Goal: Ask a question

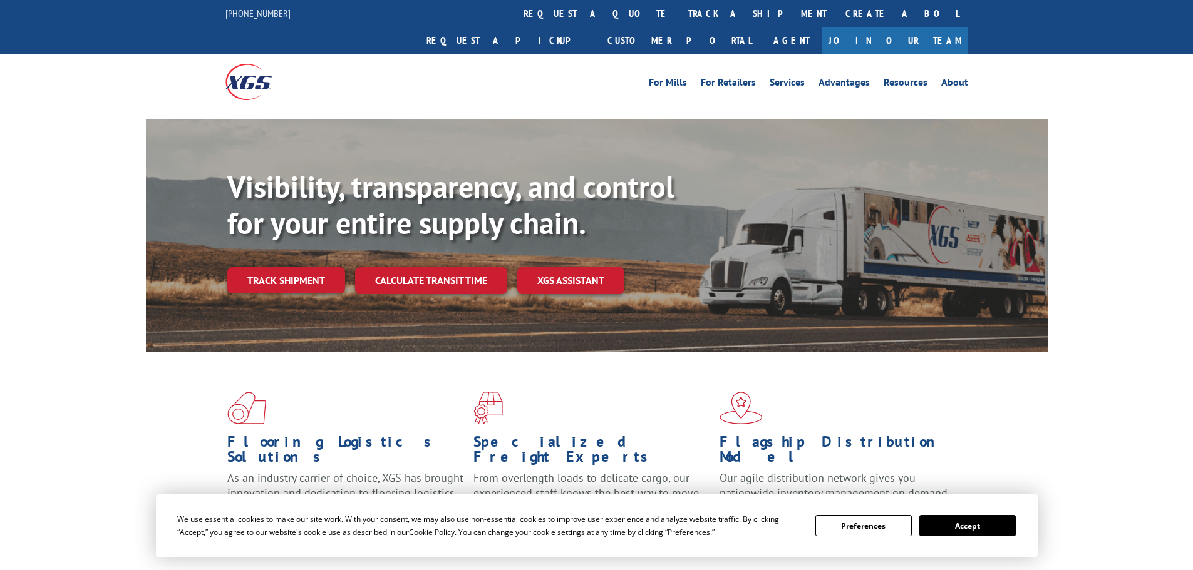
click at [297, 270] on div "Visibility, transparency, and control for your entire supply chain. Track shipm…" at bounding box center [637, 256] width 820 height 175
click at [972, 529] on button "Accept" at bounding box center [967, 525] width 96 height 21
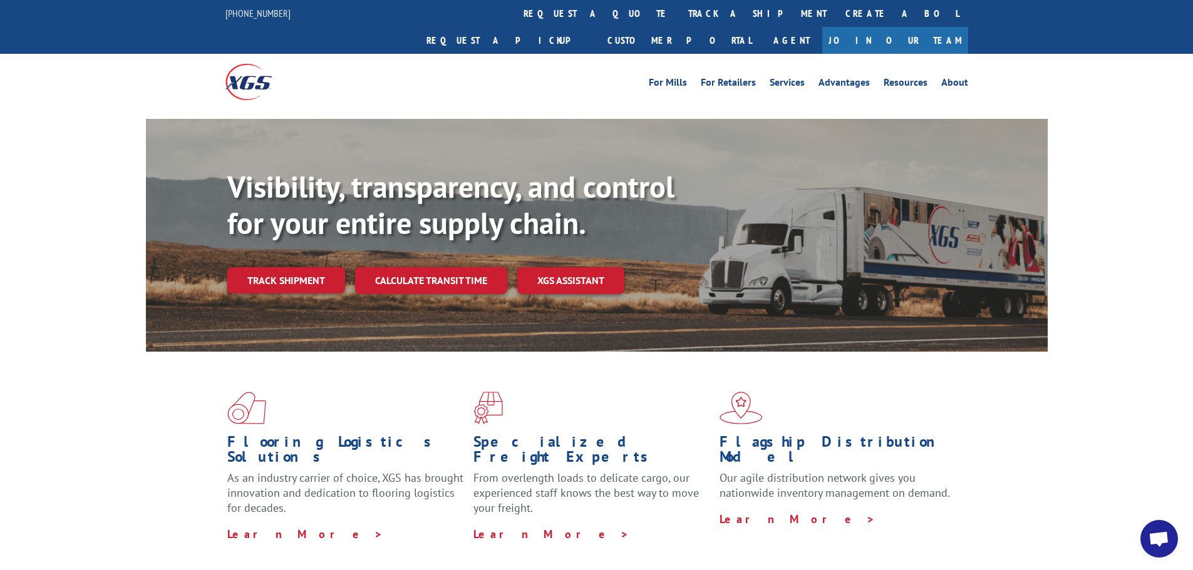
click at [1153, 539] on span "Open chat" at bounding box center [1158, 541] width 21 height 18
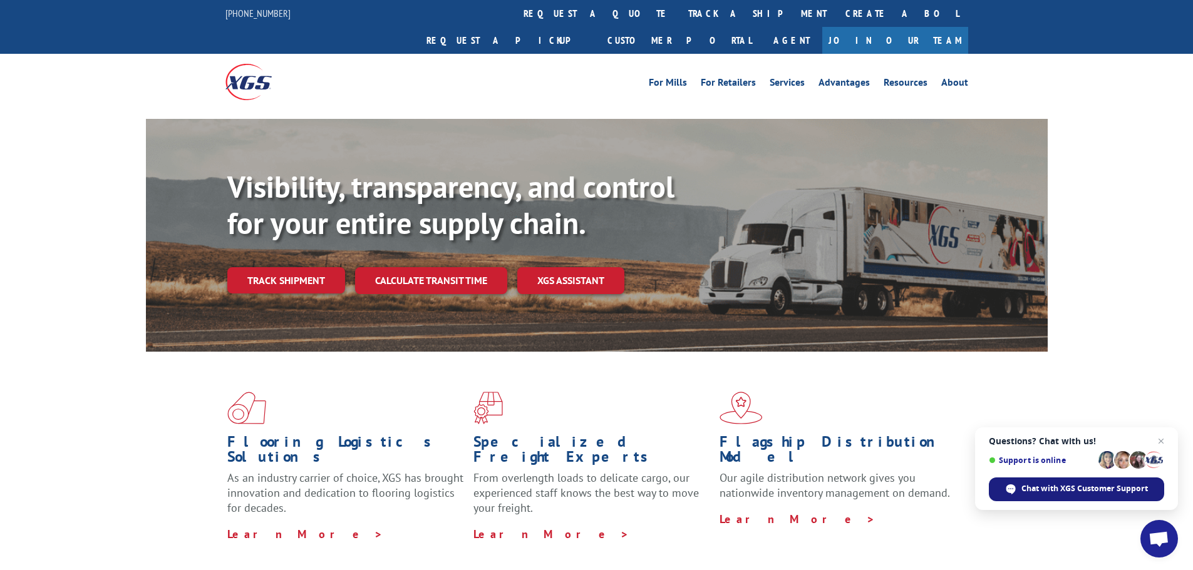
click at [1068, 491] on span "Chat with XGS Customer Support" at bounding box center [1084, 488] width 126 height 11
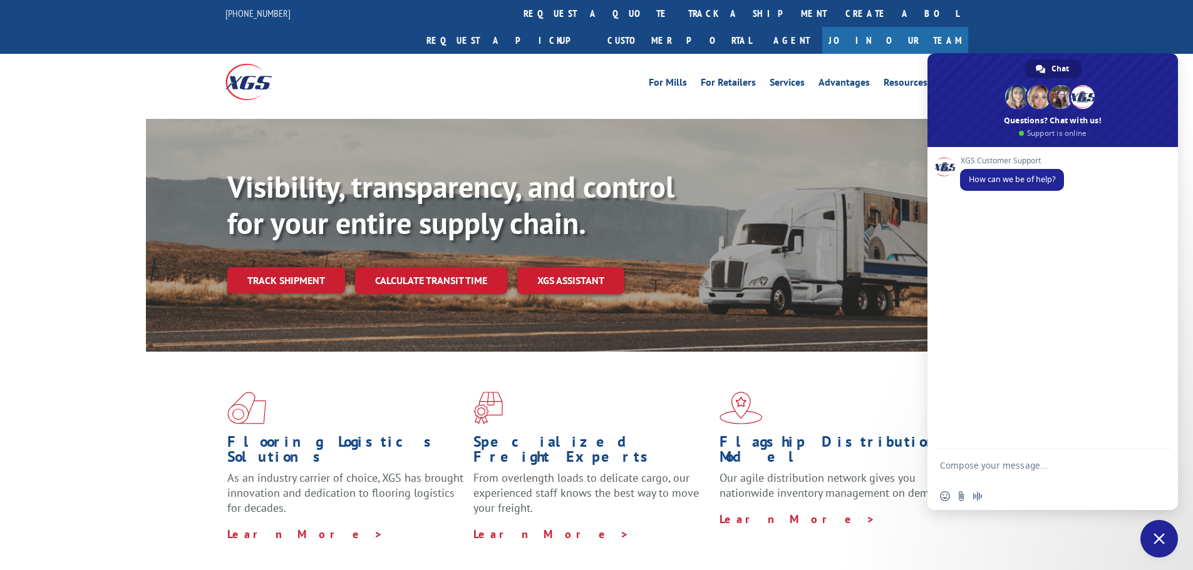
drag, startPoint x: 1009, startPoint y: 469, endPoint x: 1001, endPoint y: 456, distance: 14.6
click at [1002, 466] on textarea "Compose your message..." at bounding box center [1039, 471] width 198 height 23
paste textarea "PU00070398"
type textarea "Please provide status of PU00070398"
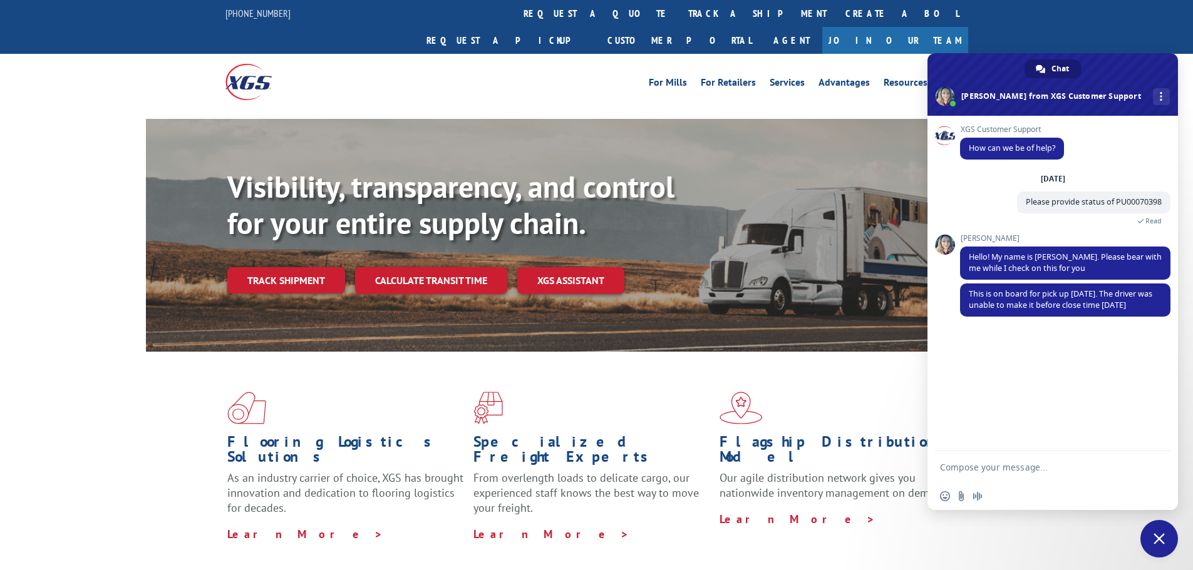
click at [1036, 480] on form at bounding box center [1039, 468] width 198 height 34
click at [1019, 465] on textarea "Compose your message..." at bounding box center [1039, 467] width 198 height 11
type textarea "thanks"
